Goal: Task Accomplishment & Management: Use online tool/utility

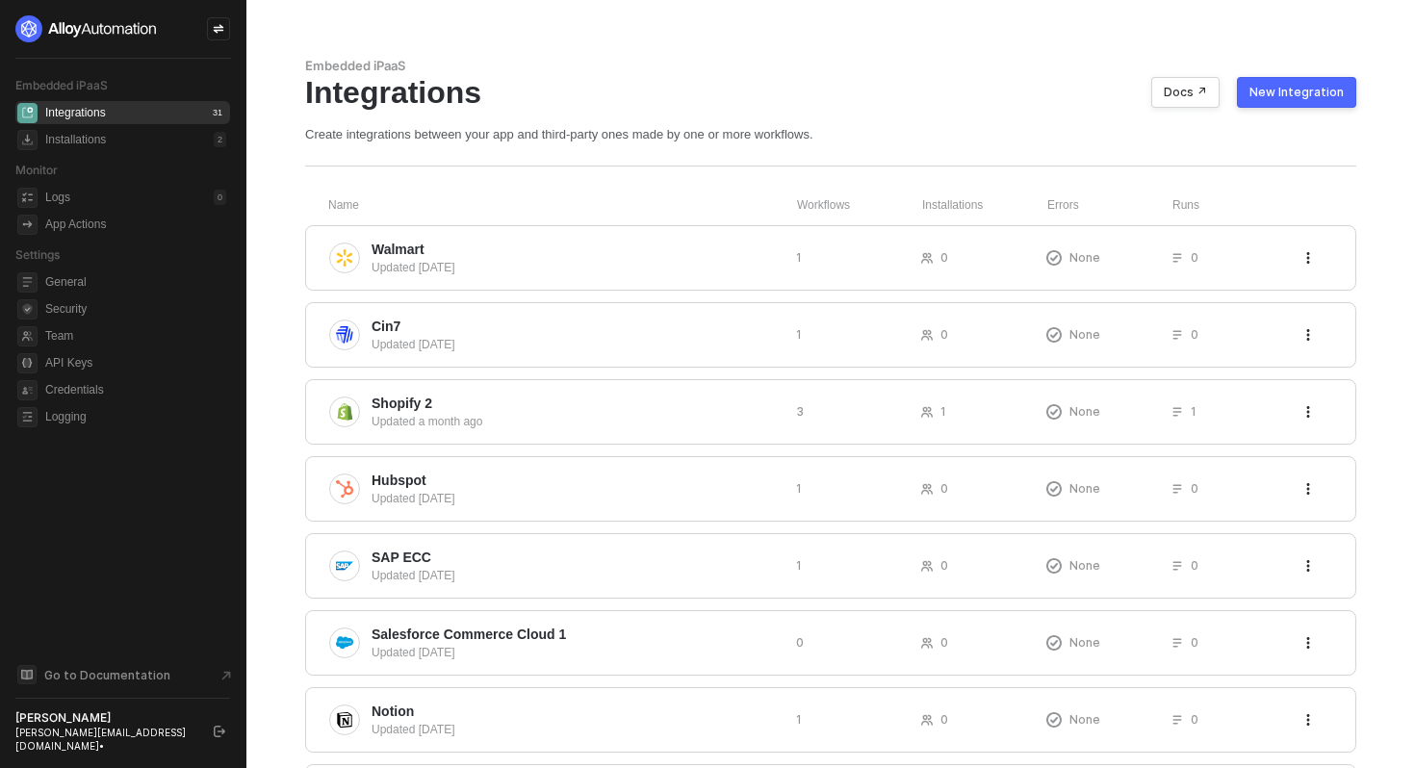
click at [1337, 93] on div "New Integration" at bounding box center [1296, 92] width 94 height 15
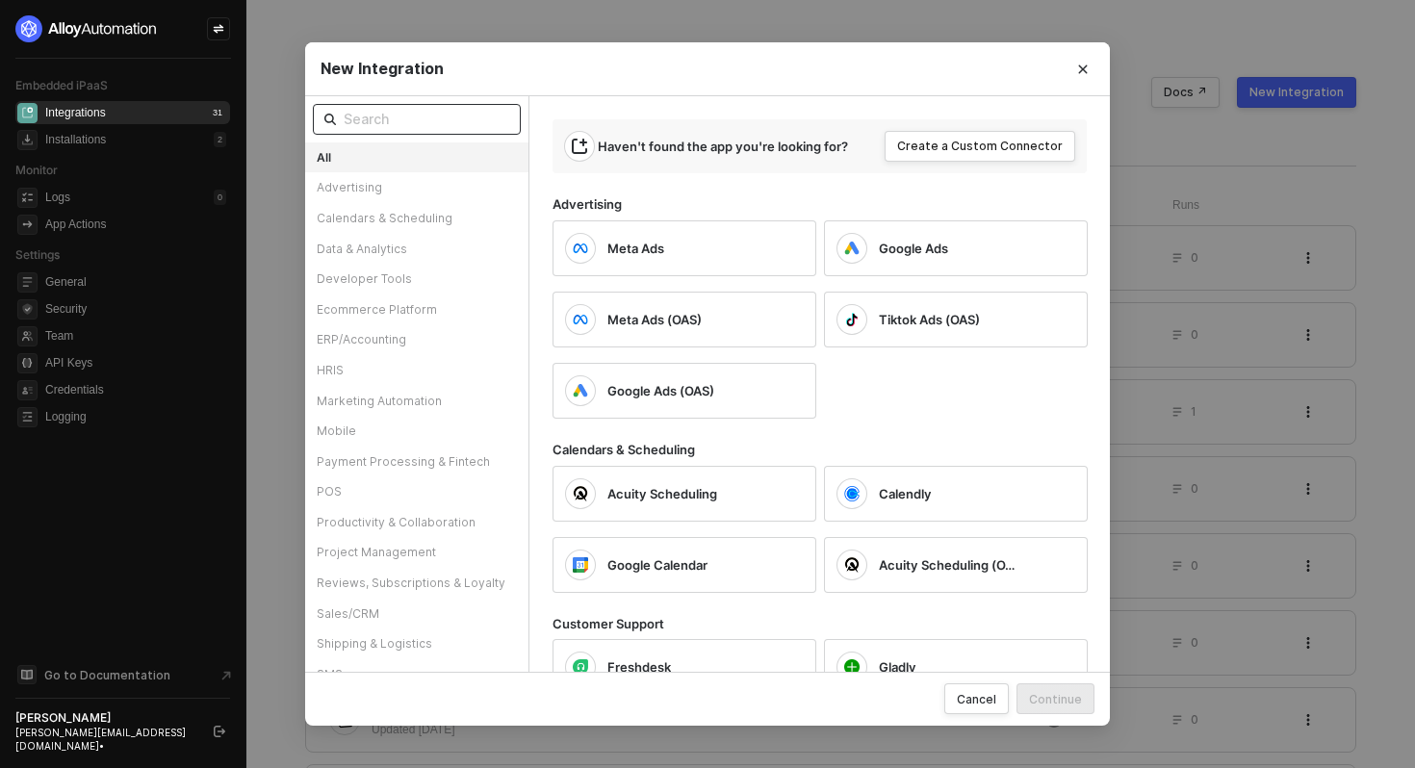
click at [419, 122] on input "text" at bounding box center [427, 119] width 166 height 21
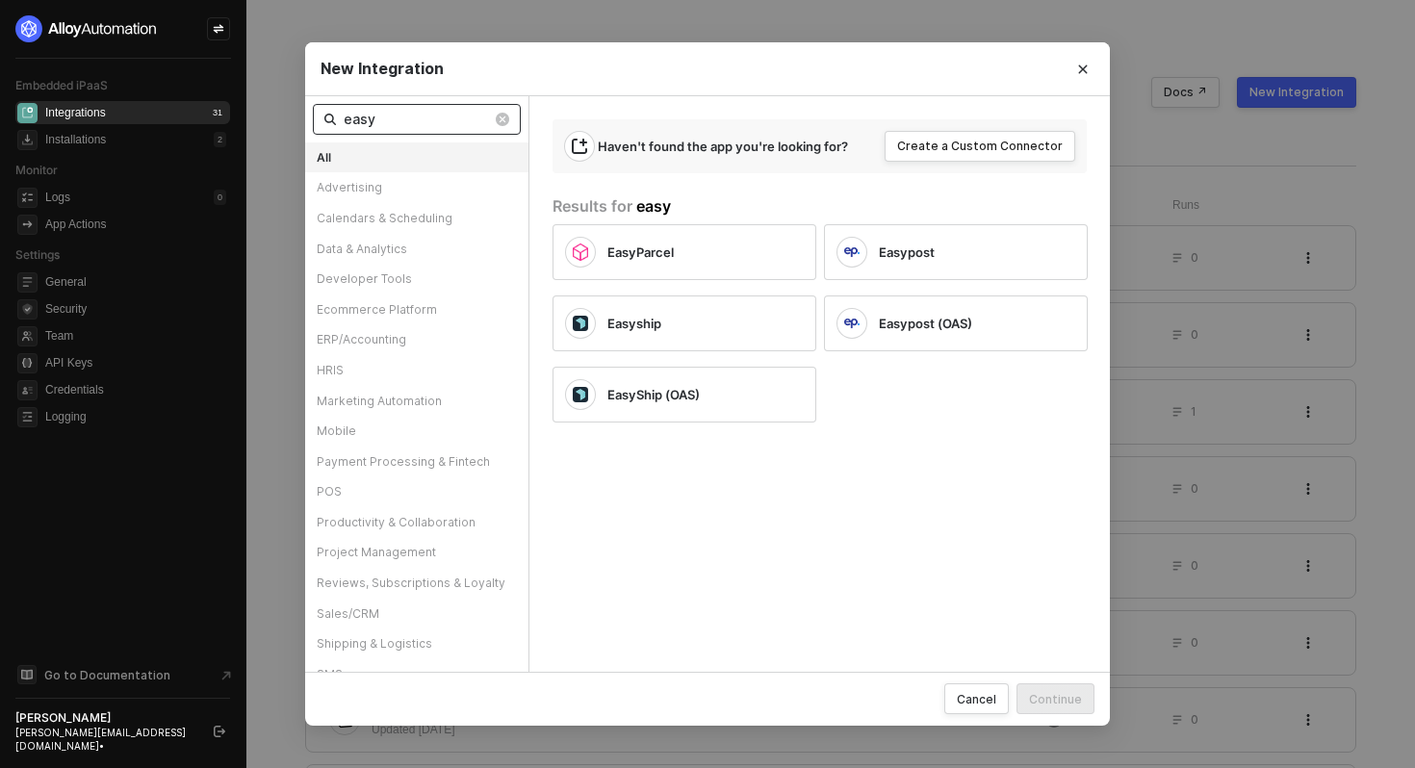
click at [364, 121] on input "easy" at bounding box center [418, 119] width 148 height 21
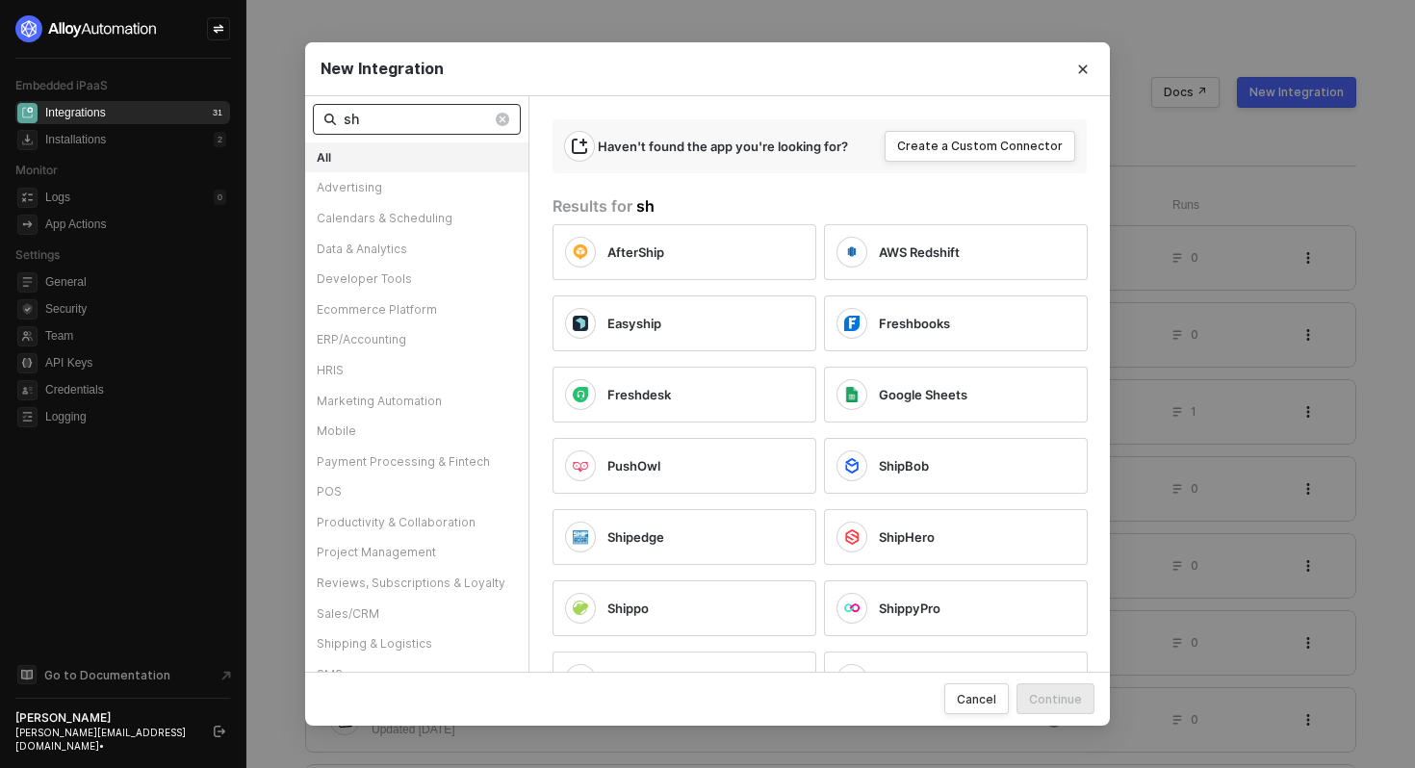
type input "s"
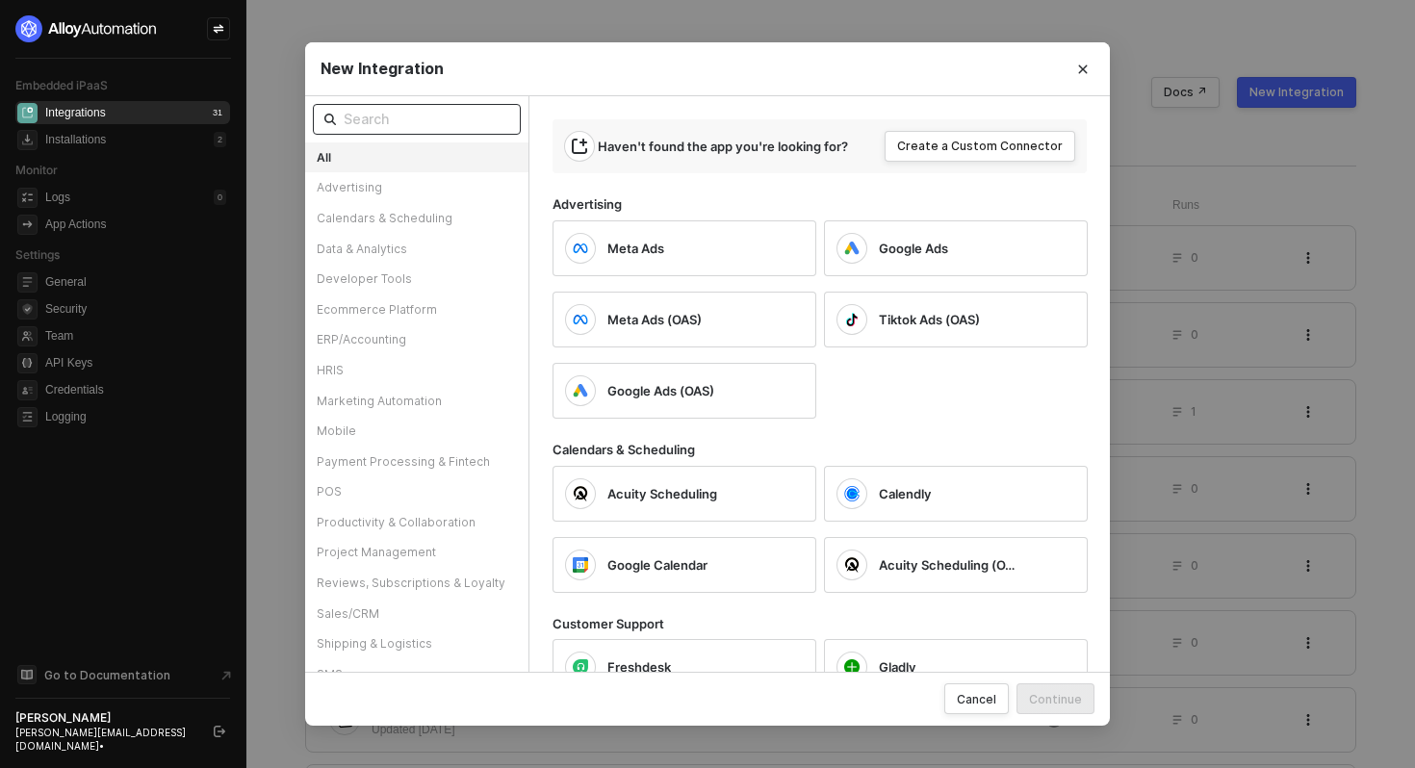
click at [393, 117] on input "text" at bounding box center [427, 119] width 166 height 21
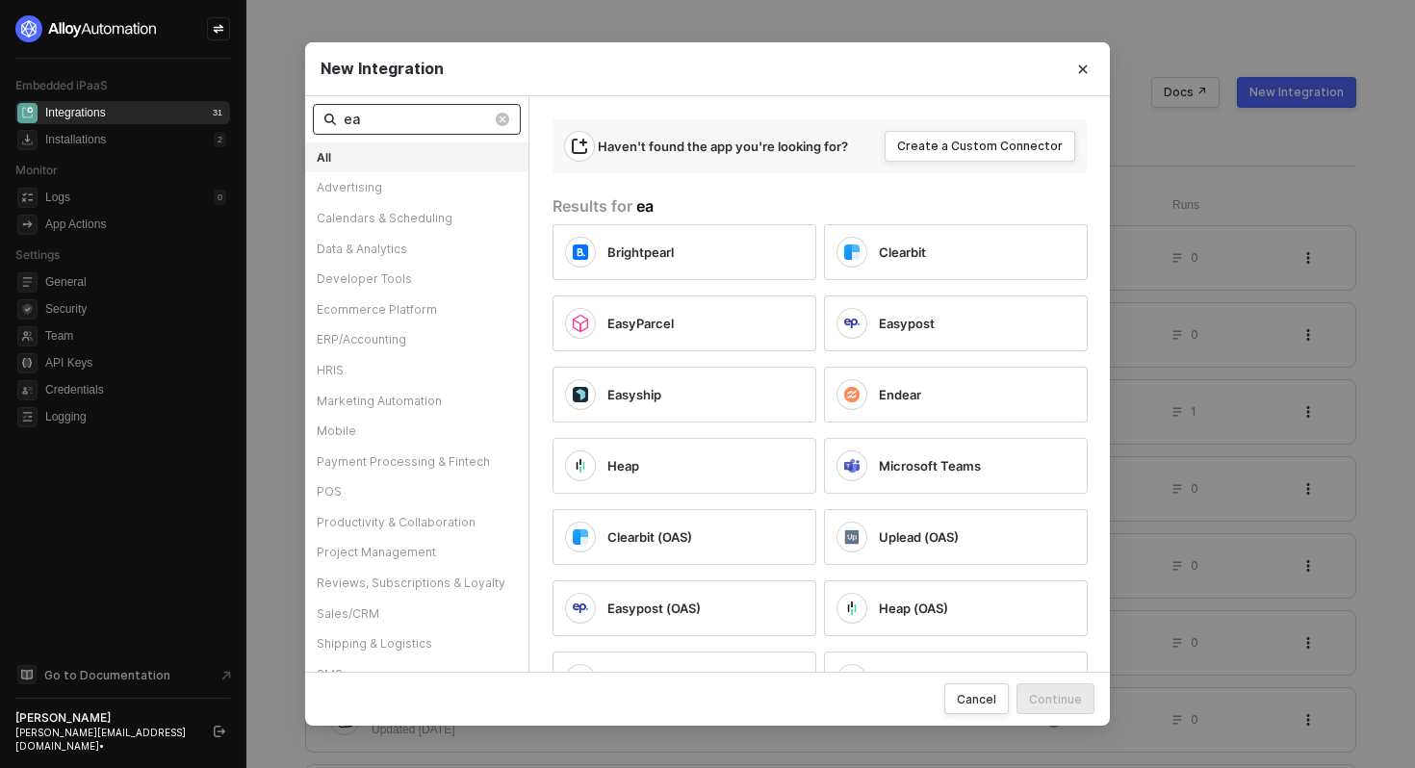
type input "e"
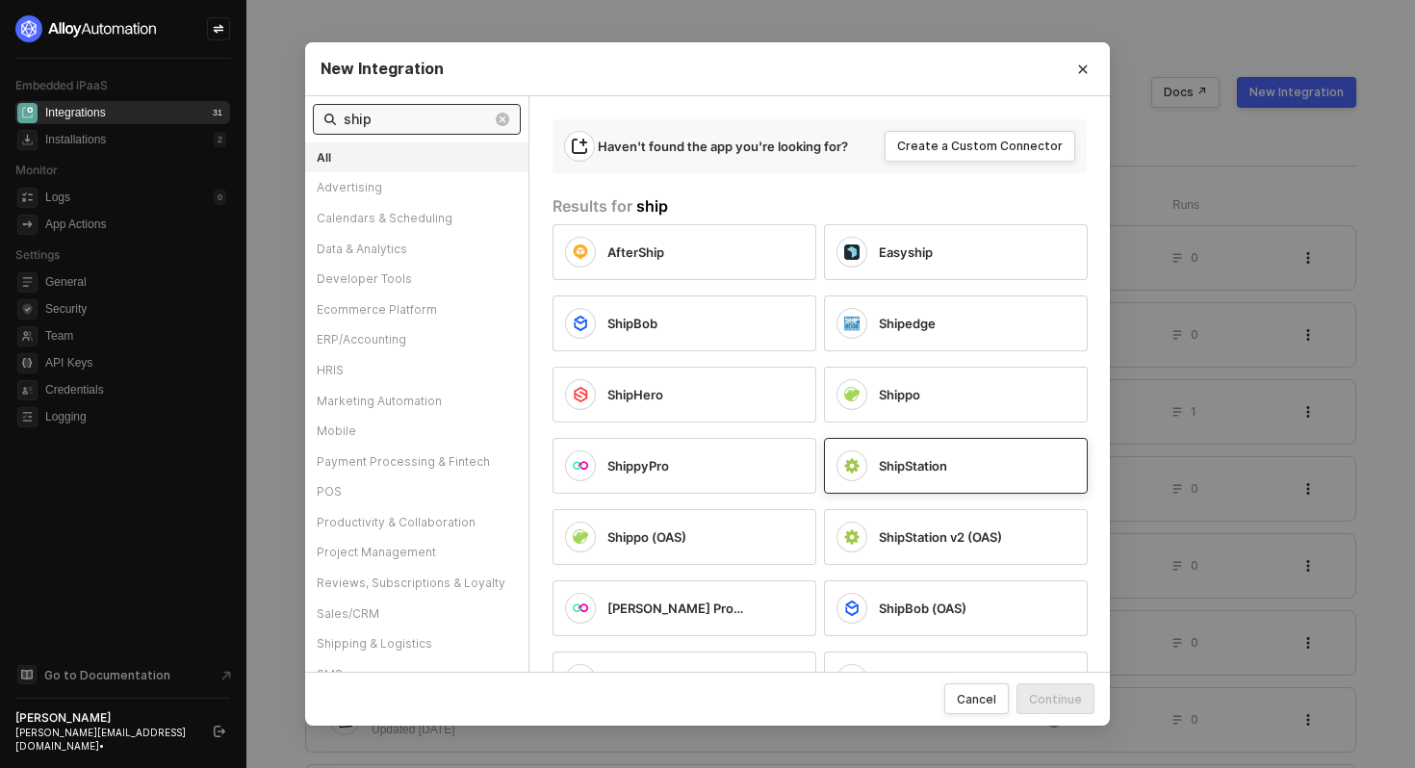
scroll to position [58, 0]
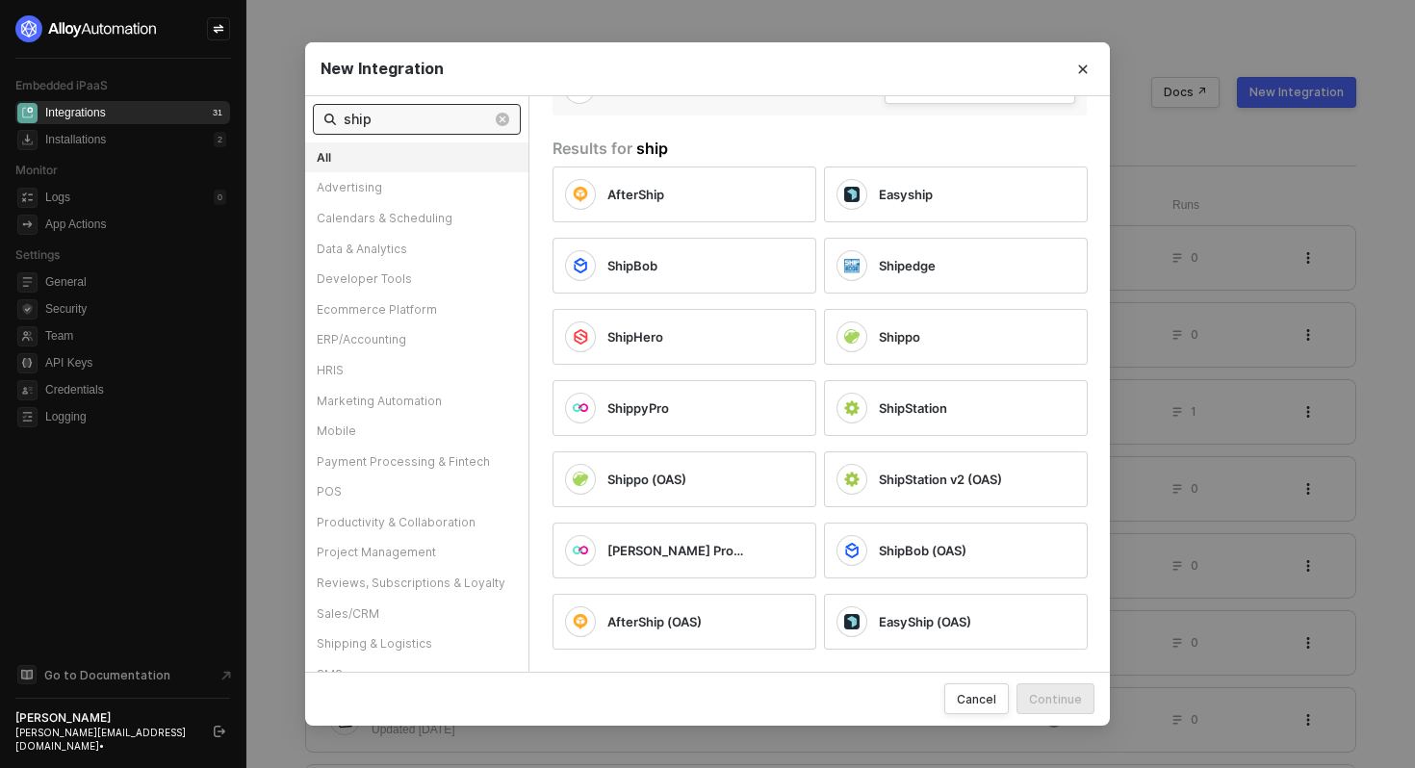
type input "ship"
